Goal: Task Accomplishment & Management: Manage account settings

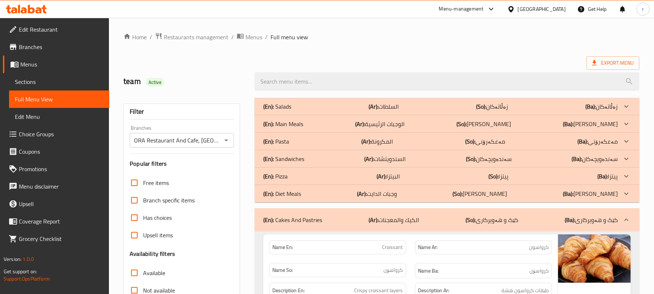
scroll to position [97, 0]
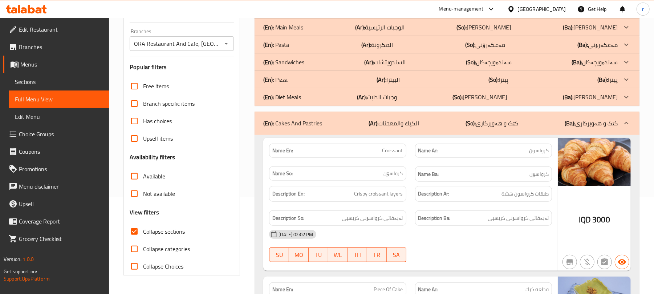
click at [151, 234] on span "Collapse sections" at bounding box center [164, 231] width 42 height 9
click at [143, 234] on input "Collapse sections" at bounding box center [134, 231] width 17 height 17
checkbox input "false"
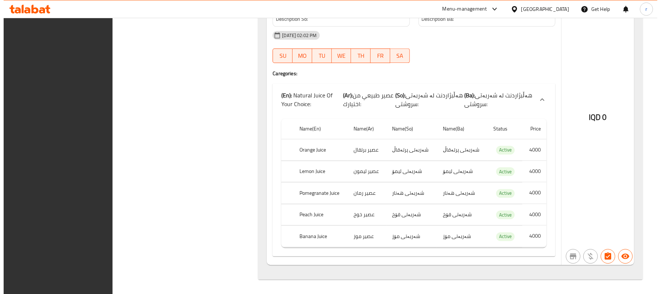
scroll to position [0, 0]
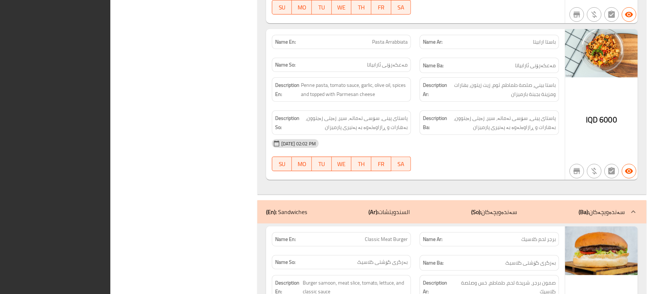
click at [492, 86] on div "Description Ar: [PERSON_NAME]، صلصة طماطم، ثوم، زيت زيتون، بهارات ومزينة بجبنة …" at bounding box center [489, 89] width 139 height 24
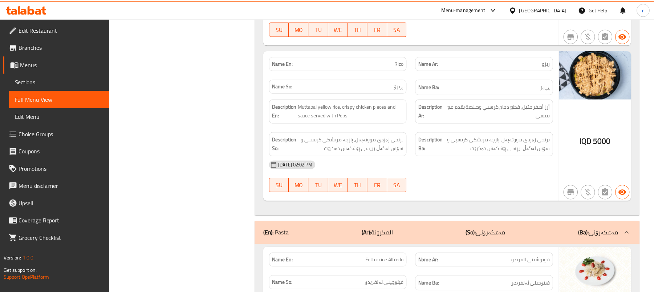
scroll to position [2204, 0]
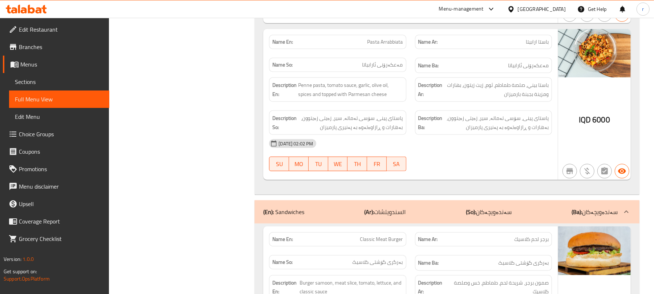
click at [35, 77] on span "Sections" at bounding box center [59, 81] width 89 height 9
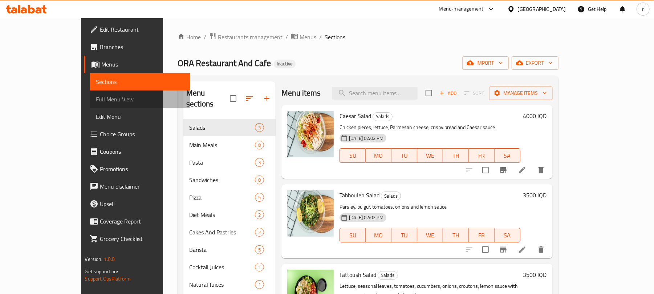
click at [96, 98] on span "Full Menu View" at bounding box center [140, 99] width 89 height 9
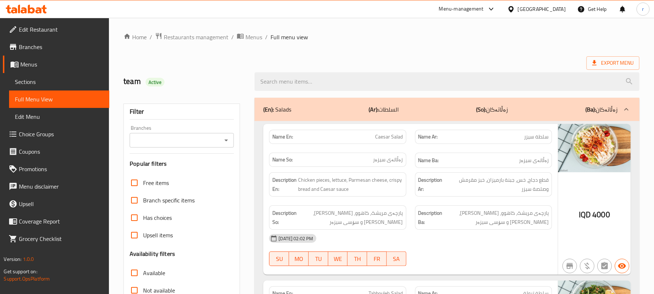
click at [226, 143] on icon "Open" at bounding box center [226, 140] width 9 height 9
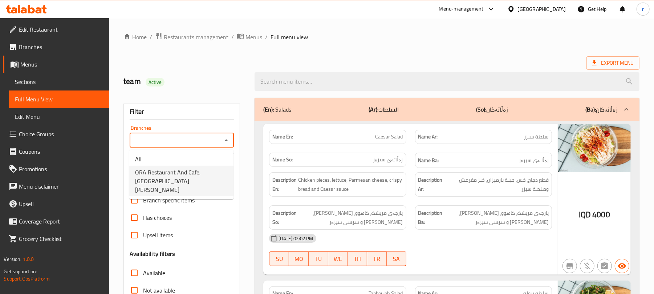
click at [177, 169] on span "ORA Restaurant And Cafe, [GEOGRAPHIC_DATA][PERSON_NAME]" at bounding box center [181, 181] width 93 height 26
type input "ORA Restaurant And Cafe, [GEOGRAPHIC_DATA][PERSON_NAME]"
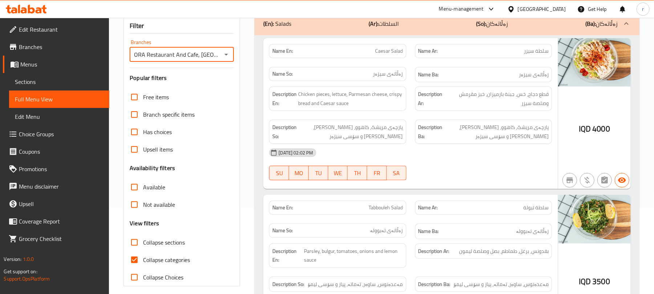
scroll to position [194, 0]
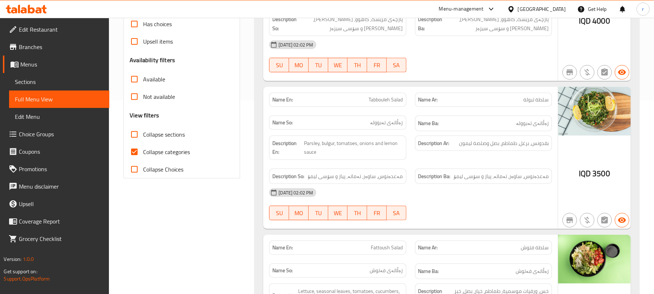
click at [158, 153] on span "Collapse categories" at bounding box center [166, 151] width 47 height 9
click at [143, 153] on input "Collapse categories" at bounding box center [134, 151] width 17 height 17
checkbox input "false"
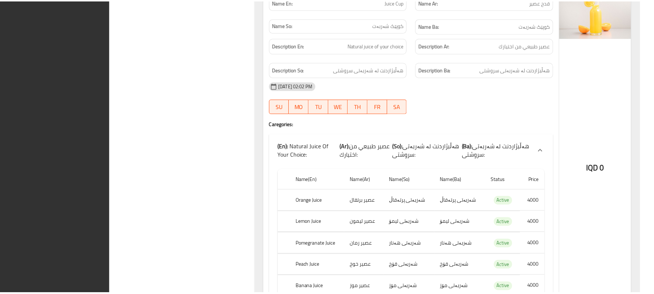
scroll to position [7117, 0]
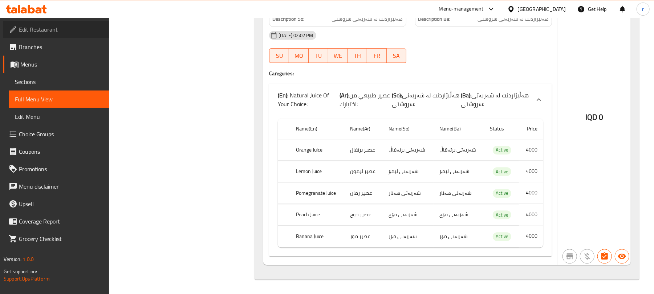
click at [45, 35] on link "Edit Restaurant" at bounding box center [56, 29] width 106 height 17
